Goal: Task Accomplishment & Management: Use online tool/utility

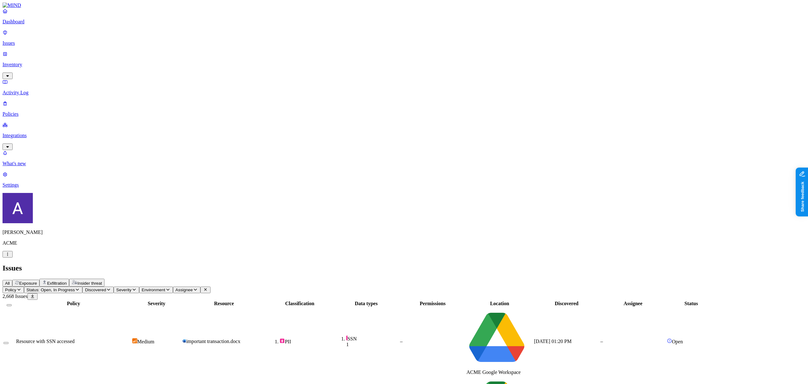
click at [13, 258] on button "button" at bounding box center [8, 254] width 10 height 7
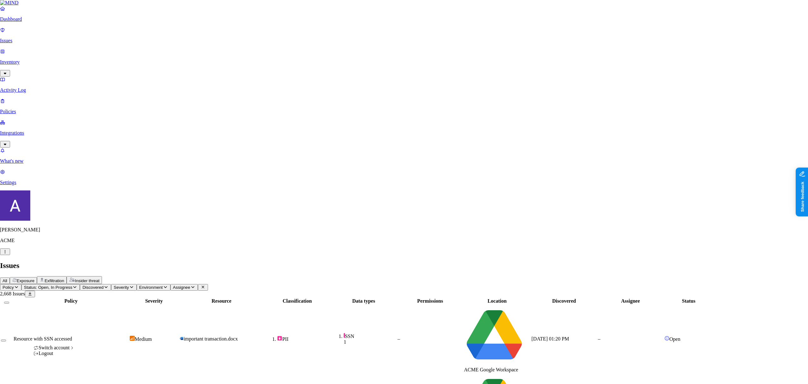
click at [63, 356] on div "Logout" at bounding box center [53, 354] width 41 height 6
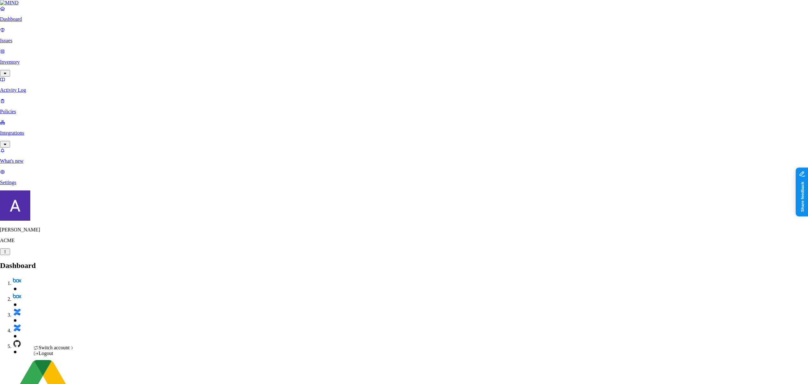
click at [111, 373] on div "[DEMOGRAPHIC_DATA]" at bounding box center [113, 376] width 56 height 6
